Goal: Communication & Community: Ask a question

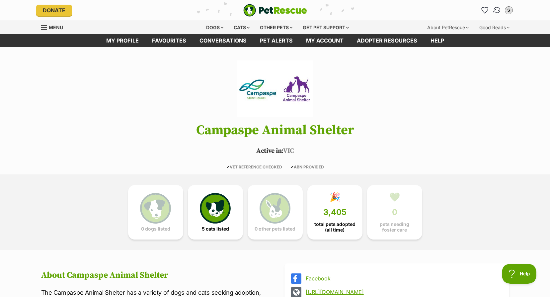
click at [498, 7] on link "Conversations" at bounding box center [497, 10] width 14 height 14
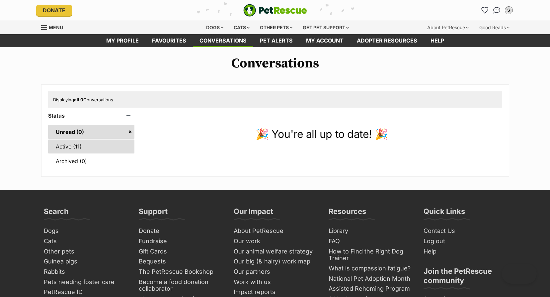
click at [68, 146] on link "Active (11)" at bounding box center [91, 146] width 87 height 14
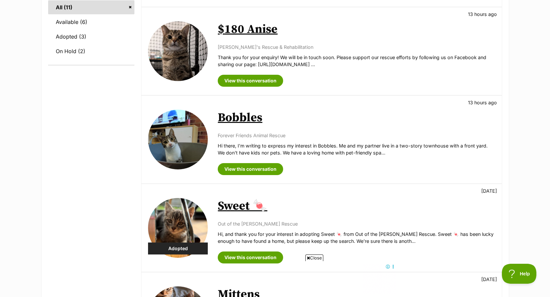
scroll to position [365, 0]
